Goal: Information Seeking & Learning: Find specific fact

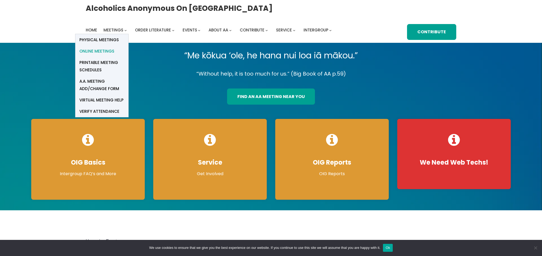
click at [104, 50] on span "Online Meetings" at bounding box center [96, 51] width 35 height 7
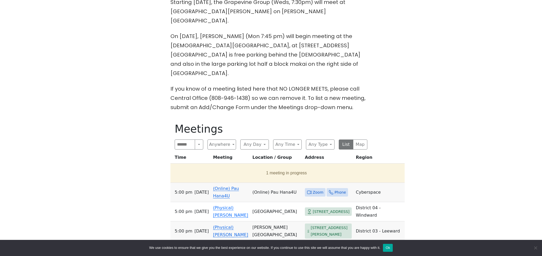
scroll to position [215, 0]
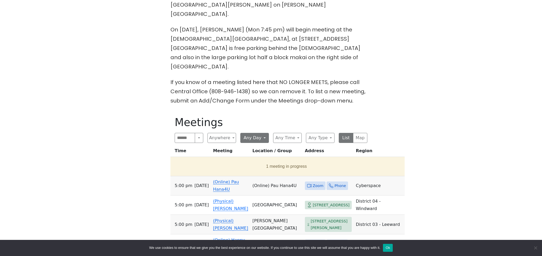
click at [266, 133] on button "Any Day" at bounding box center [254, 138] width 29 height 10
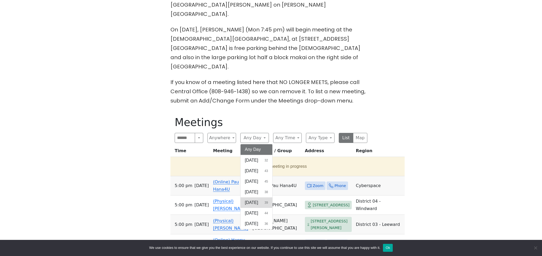
click at [258, 200] on span "Thursday" at bounding box center [251, 203] width 13 height 6
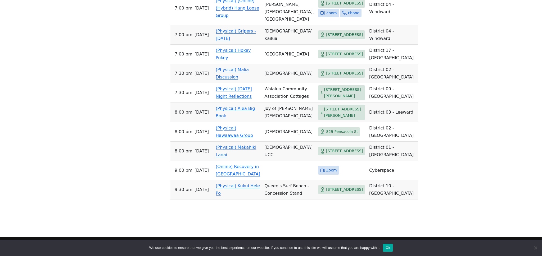
scroll to position [1026, 0]
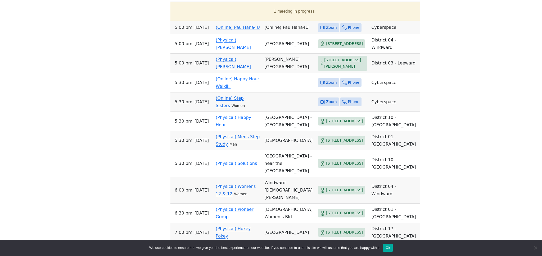
scroll to position [371, 0]
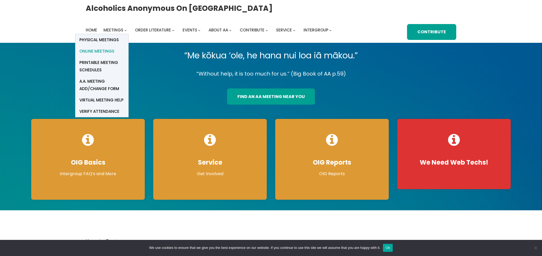
click at [101, 51] on span "Online Meetings" at bounding box center [96, 51] width 35 height 7
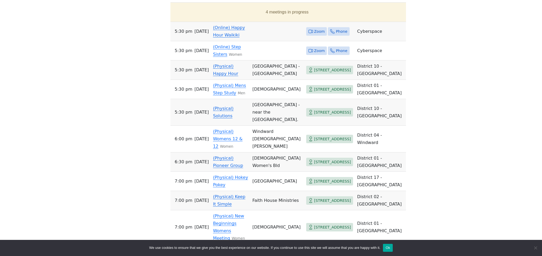
scroll to position [371, 0]
click at [219, 44] on link "(Online) Step Sisters" at bounding box center [227, 50] width 28 height 12
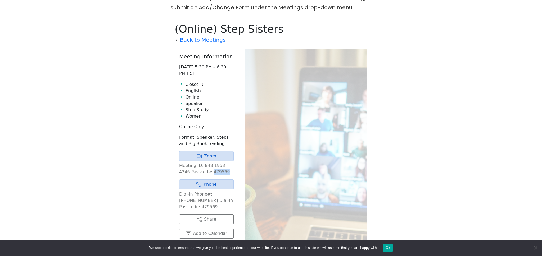
drag, startPoint x: 206, startPoint y: 154, endPoint x: 223, endPoint y: 155, distance: 17.0
click at [223, 163] on p "Meeting ID: 848 1953 4346 Passcode: 479569" at bounding box center [206, 169] width 55 height 13
click at [208, 151] on link "Zoom" at bounding box center [206, 156] width 55 height 10
